Goal: Information Seeking & Learning: Check status

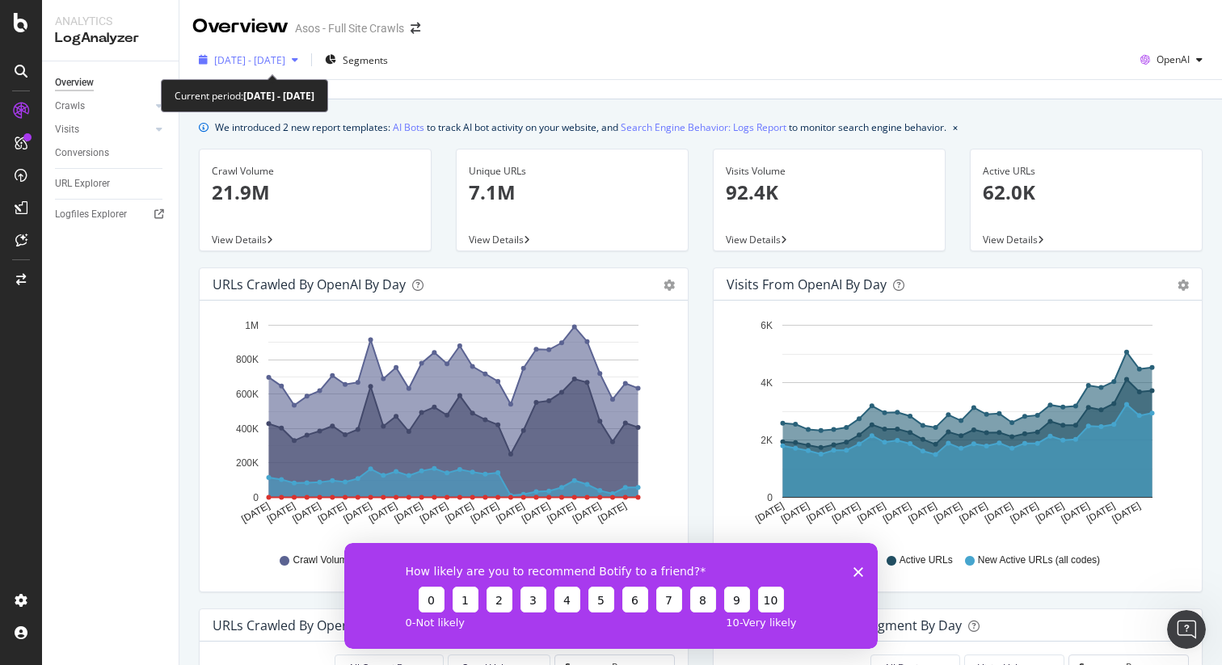
click at [285, 59] on span "[DATE] - [DATE]" at bounding box center [249, 60] width 71 height 14
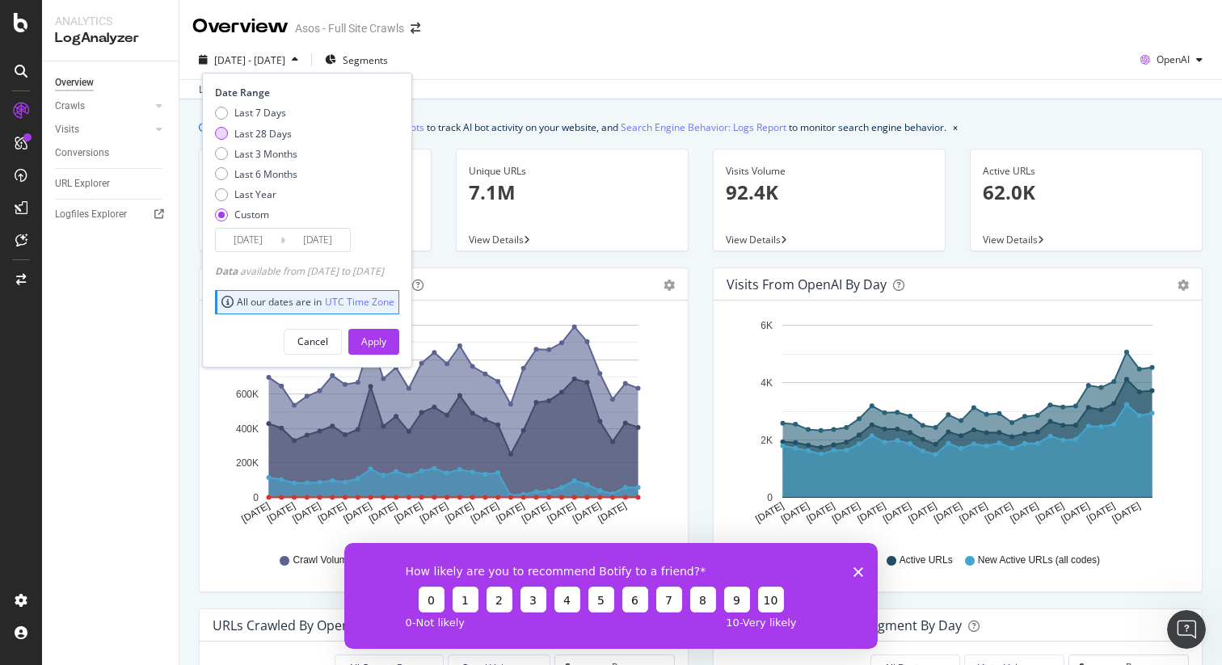
click at [227, 135] on div "Last 28 Days" at bounding box center [221, 133] width 13 height 13
type input "[DATE]"
click at [385, 335] on div "Apply" at bounding box center [373, 342] width 25 height 14
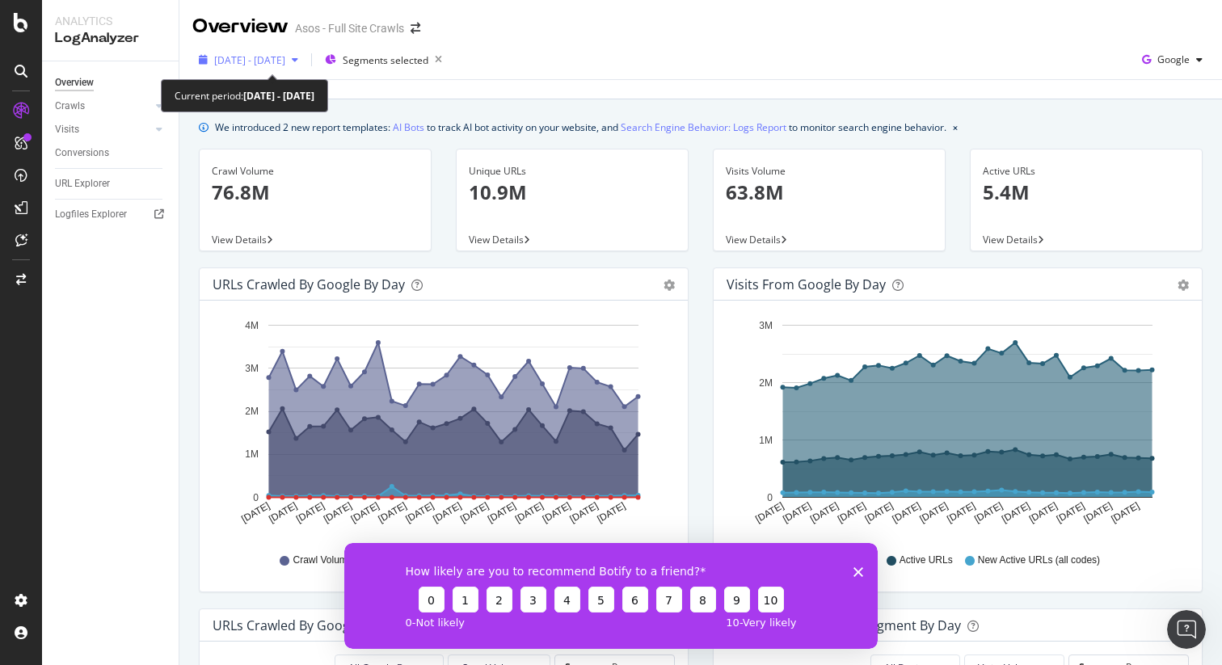
click at [285, 61] on span "2025 Aug. 29th - Sep. 25th" at bounding box center [249, 60] width 71 height 14
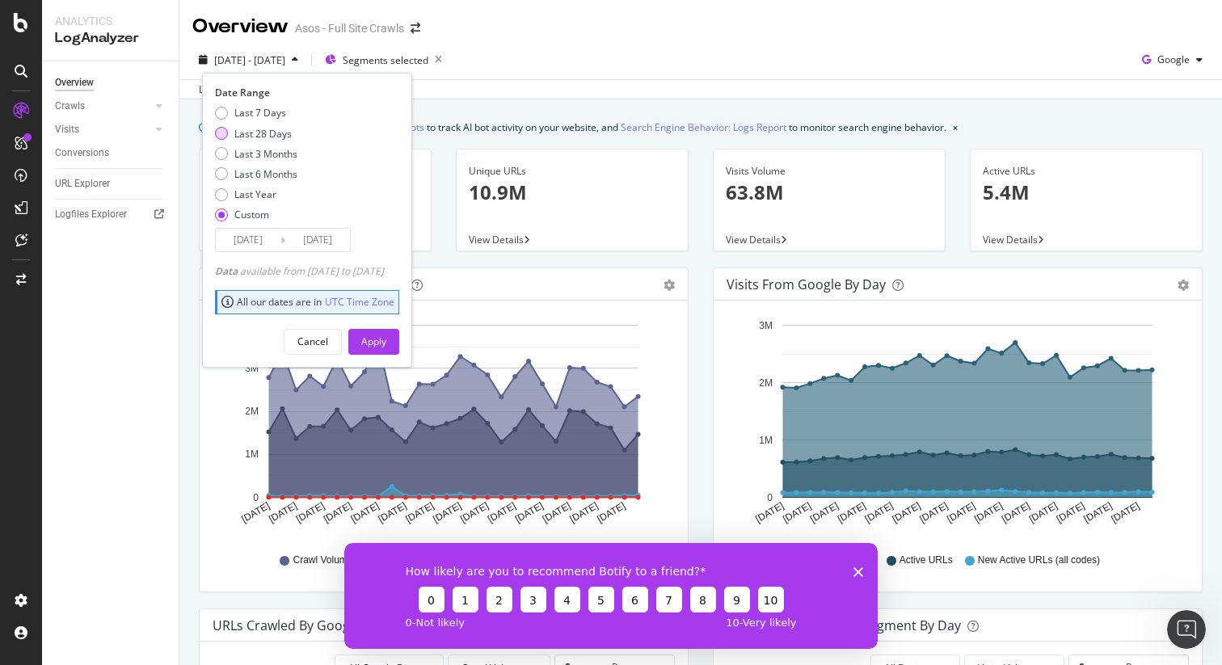
click at [221, 133] on div "Last 28 Days" at bounding box center [221, 133] width 13 height 13
type input "[DATE]"
click at [386, 345] on div "Apply" at bounding box center [373, 342] width 25 height 14
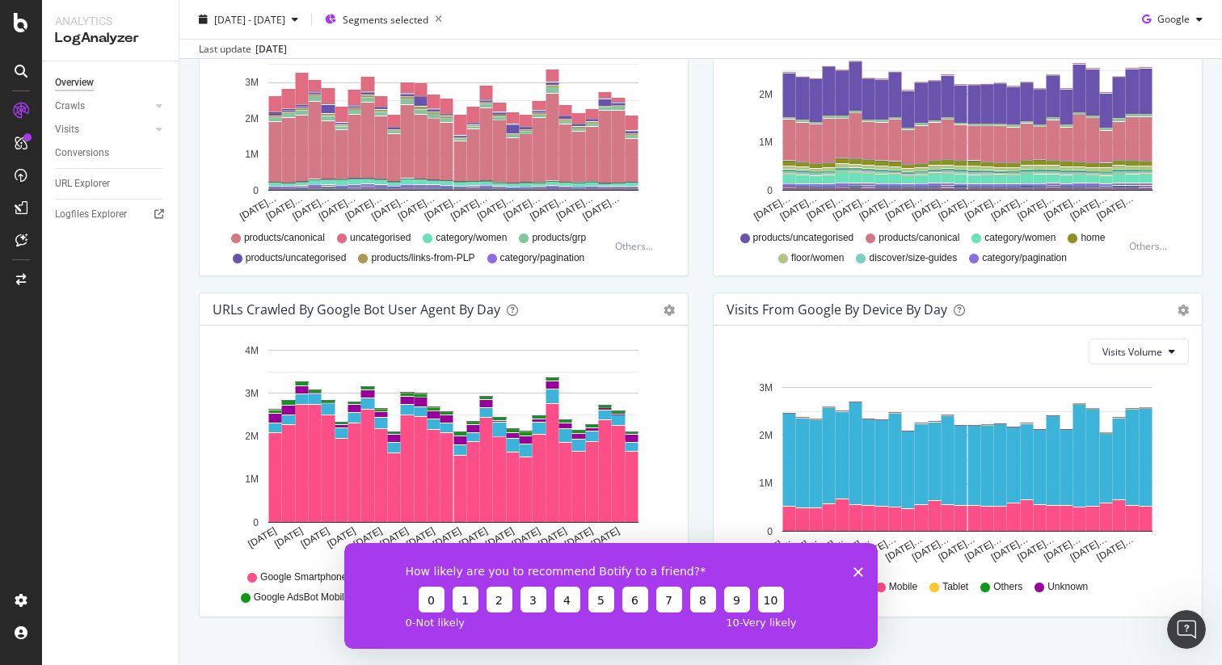
scroll to position [682, 0]
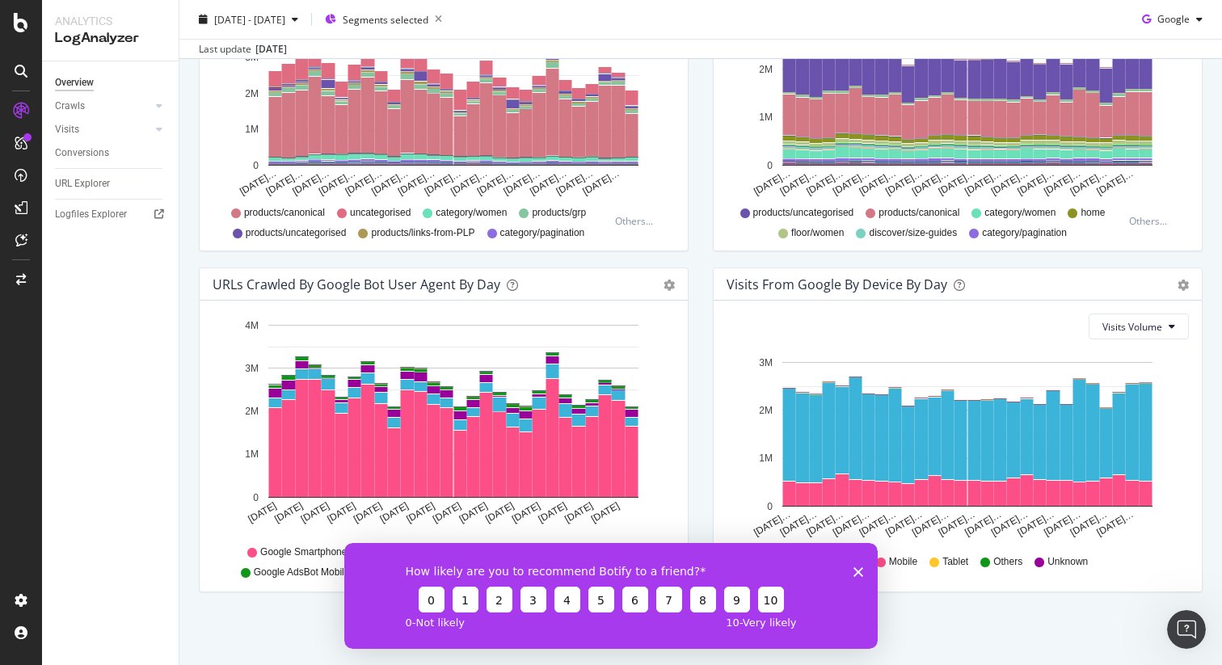
click at [861, 573] on polygon "Close survey" at bounding box center [858, 571] width 10 height 10
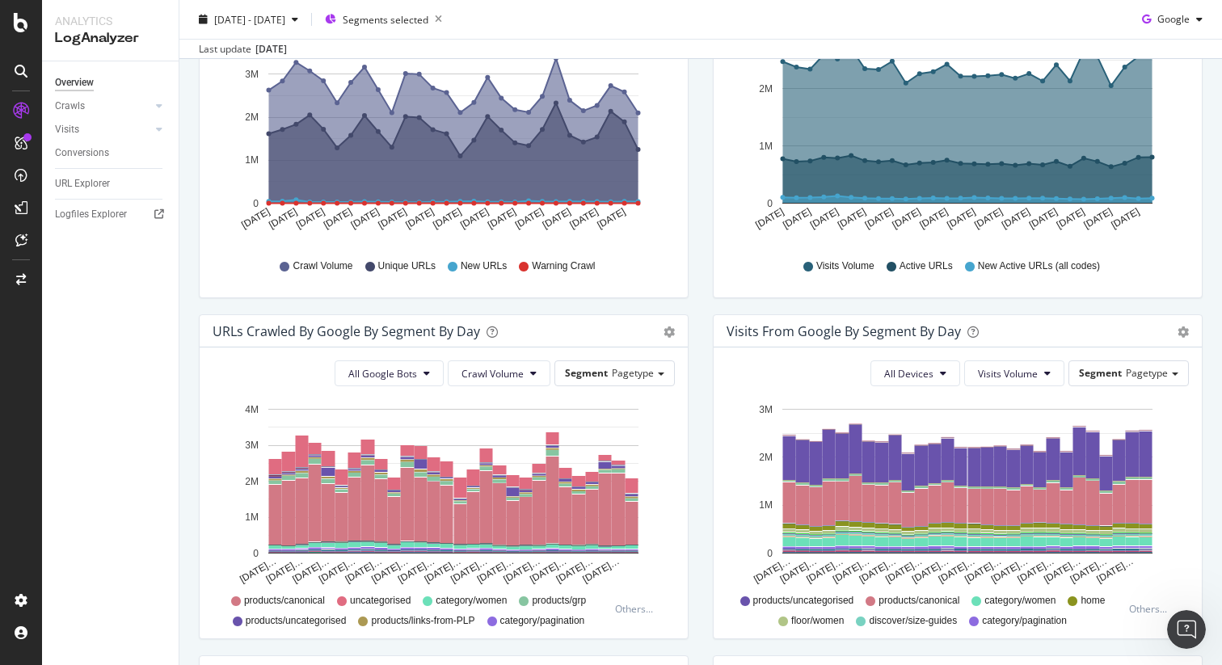
scroll to position [0, 0]
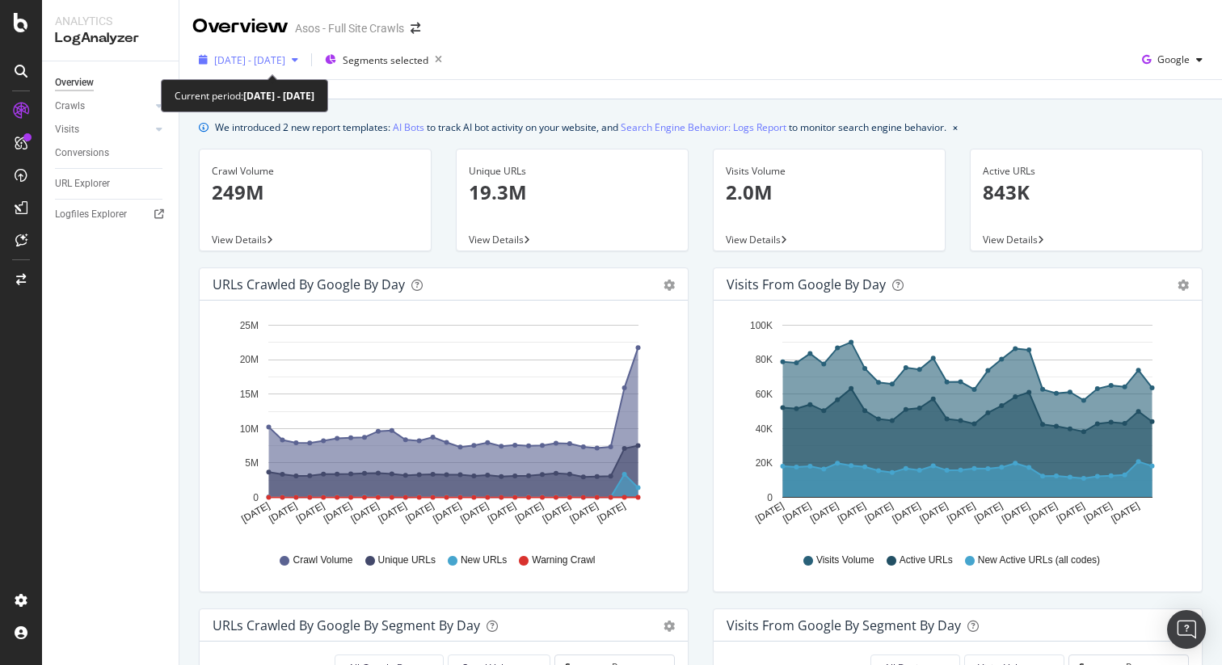
click at [280, 59] on span "2025 Aug. 29th - Sep. 25th" at bounding box center [249, 60] width 71 height 14
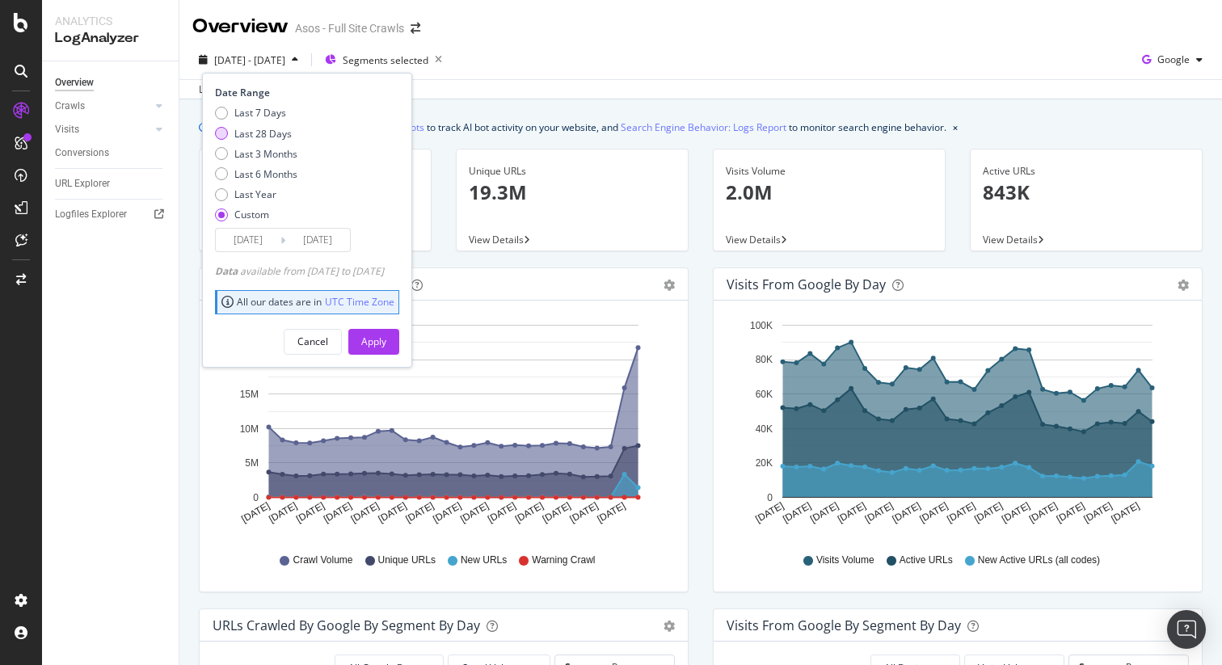
click at [217, 131] on div "Last 28 Days" at bounding box center [221, 133] width 13 height 13
type input "[DATE]"
click at [386, 343] on div "Apply" at bounding box center [373, 342] width 25 height 14
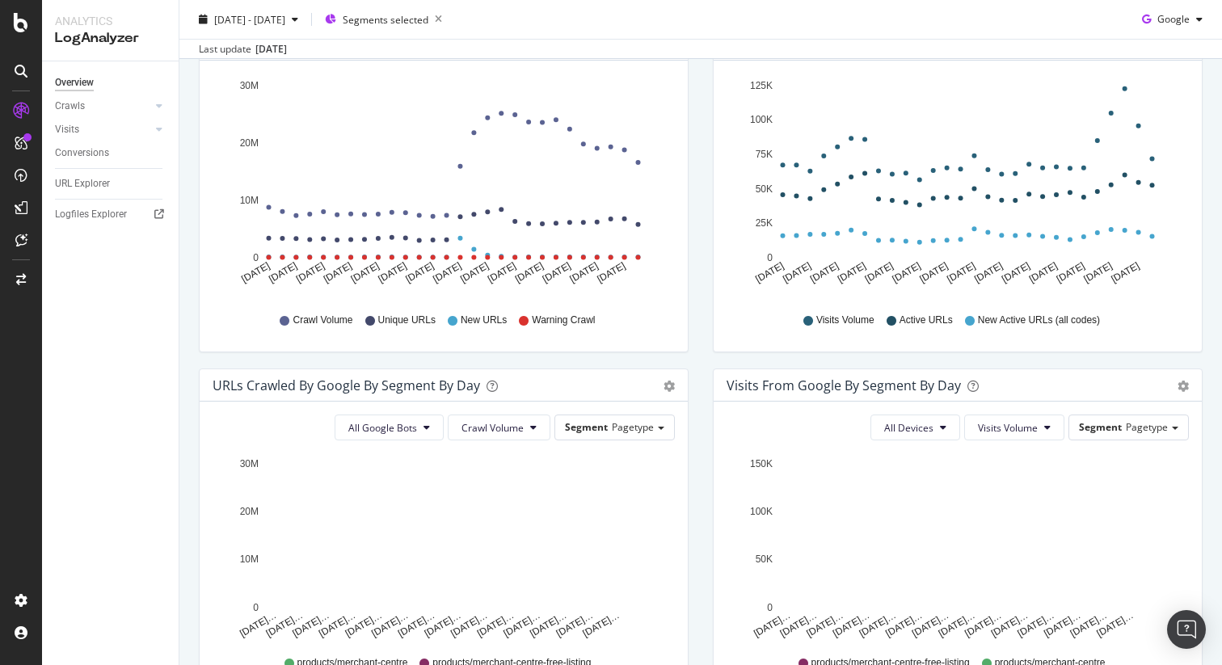
scroll to position [242, 0]
